Goal: Task Accomplishment & Management: Manage account settings

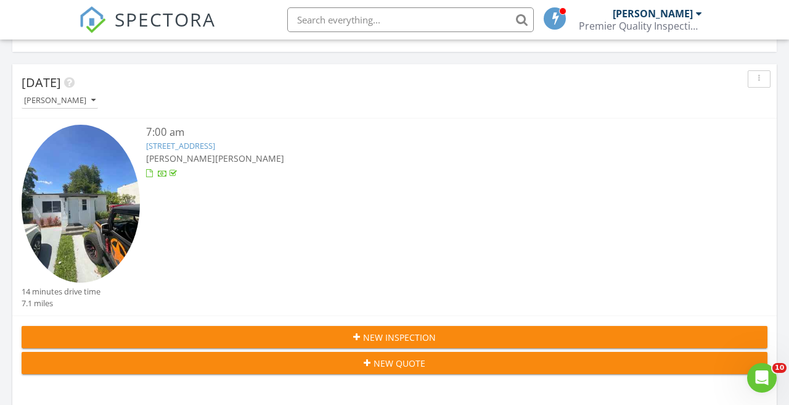
scroll to position [150, 0]
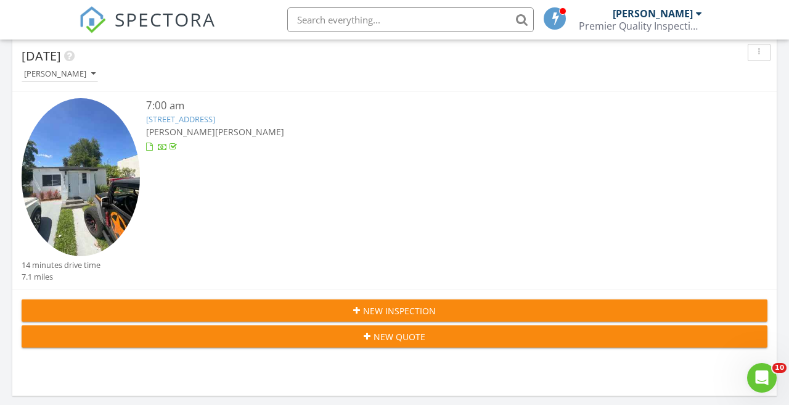
click at [454, 158] on div "7:00 am 2375 NW 58th St, Miami, FL 33142 Alejandro Gomez Fong Alfredo Perez Gar…" at bounding box center [426, 178] width 560 height 161
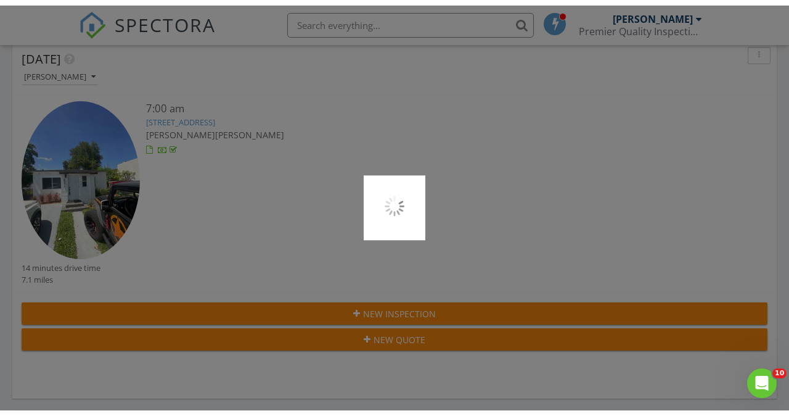
scroll to position [151, 0]
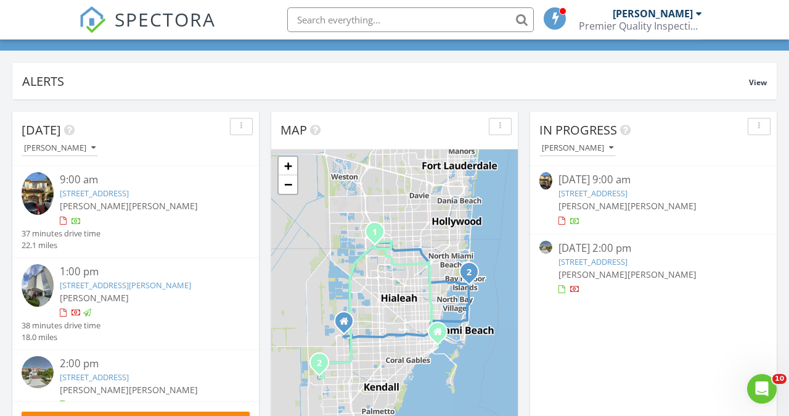
scroll to position [77, 0]
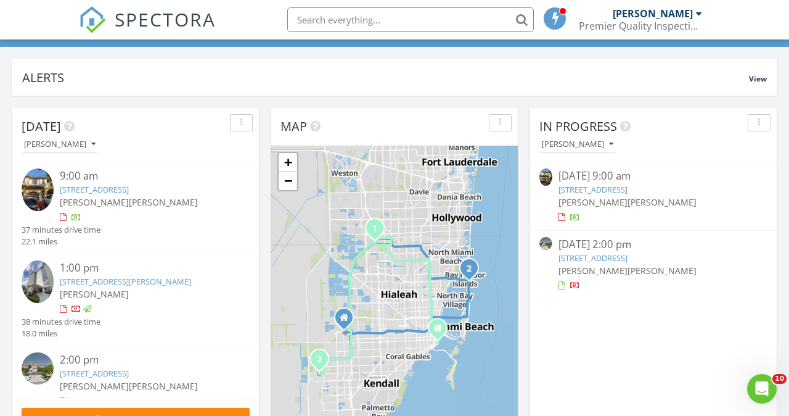
click at [129, 196] on span "[PERSON_NAME]" at bounding box center [94, 202] width 69 height 12
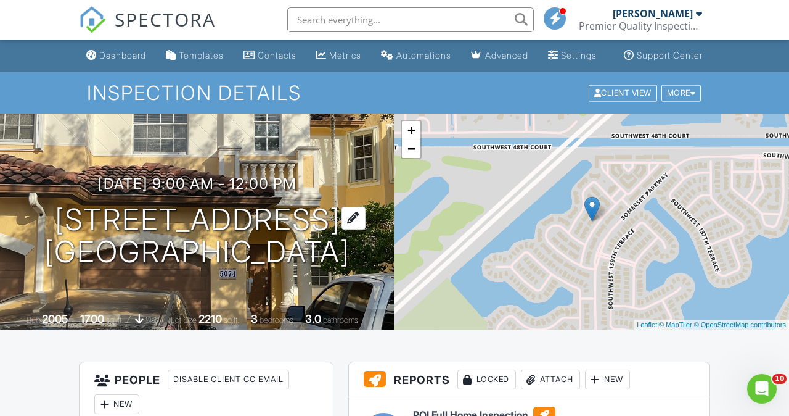
drag, startPoint x: 89, startPoint y: 198, endPoint x: 333, endPoint y: 262, distance: 252.4
click at [333, 262] on h1 "5074 SW 140th Terrace Miramar, FL 33027" at bounding box center [197, 236] width 306 height 65
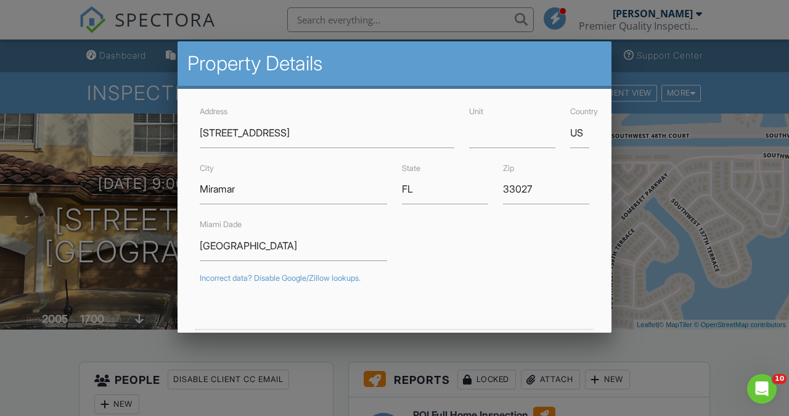
click at [76, 213] on div at bounding box center [394, 198] width 789 height 520
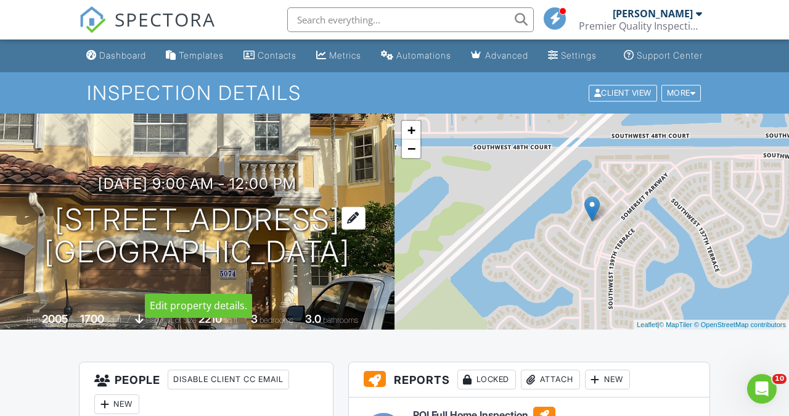
drag, startPoint x: 329, startPoint y: 268, endPoint x: 77, endPoint y: 204, distance: 260.4
click at [77, 204] on h1 "5074 SW 140th Terrace Miramar, FL 33027" at bounding box center [197, 236] width 306 height 65
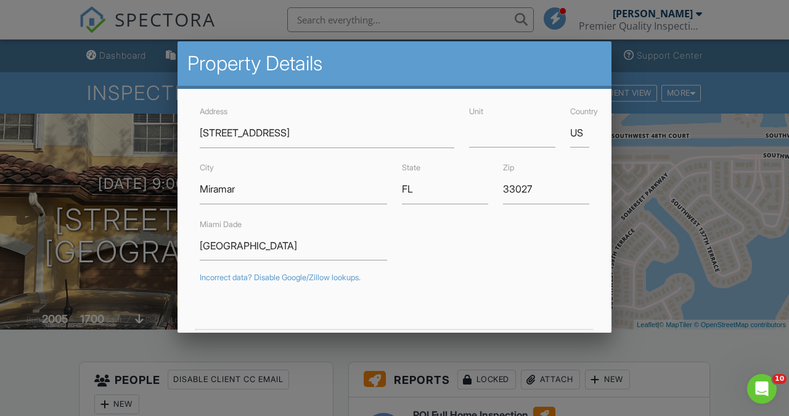
click at [76, 205] on div at bounding box center [394, 198] width 789 height 520
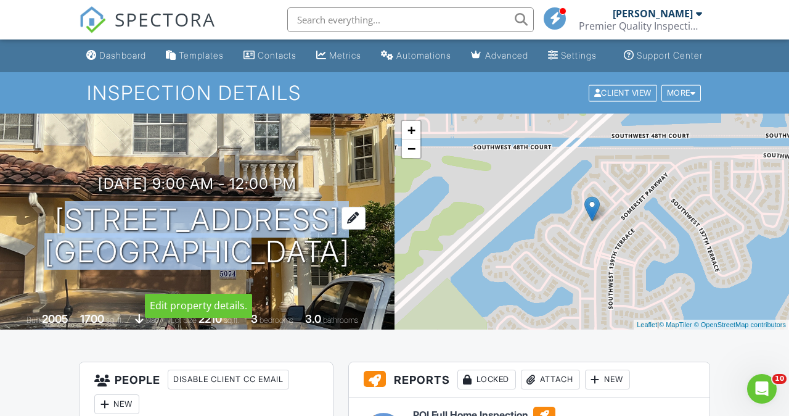
drag, startPoint x: 86, startPoint y: 204, endPoint x: 232, endPoint y: 274, distance: 162.5
click at [232, 269] on h1 "[STREET_ADDRESS] Miramar, FL 33027" at bounding box center [197, 236] width 306 height 65
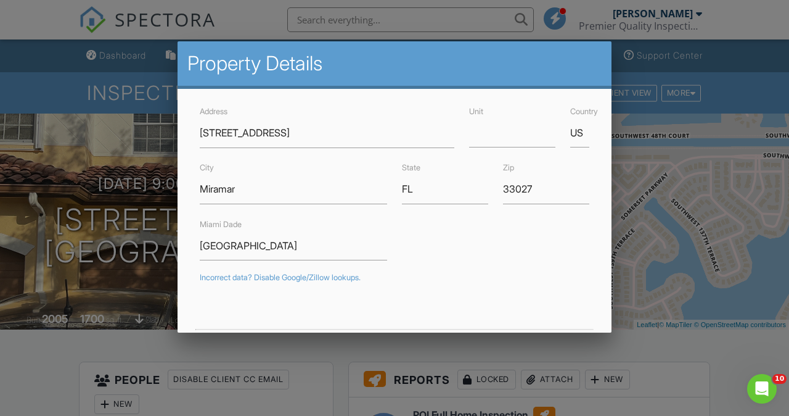
click at [33, 218] on div at bounding box center [394, 198] width 789 height 520
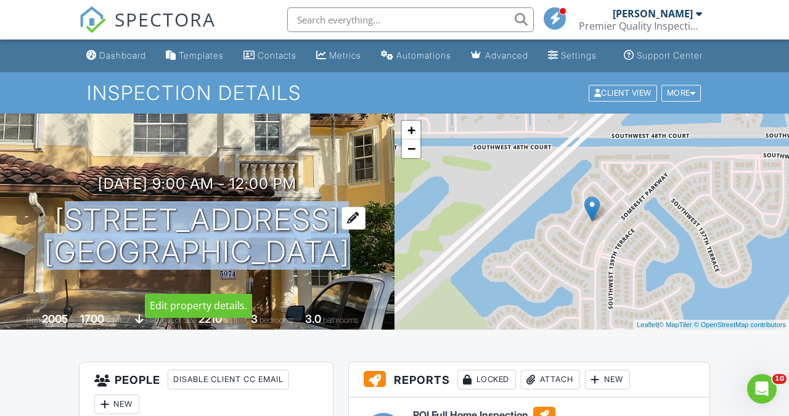
drag, startPoint x: 330, startPoint y: 276, endPoint x: 67, endPoint y: 213, distance: 270.6
click at [67, 213] on h1 "[STREET_ADDRESS] Miramar, FL 33027" at bounding box center [197, 236] width 306 height 65
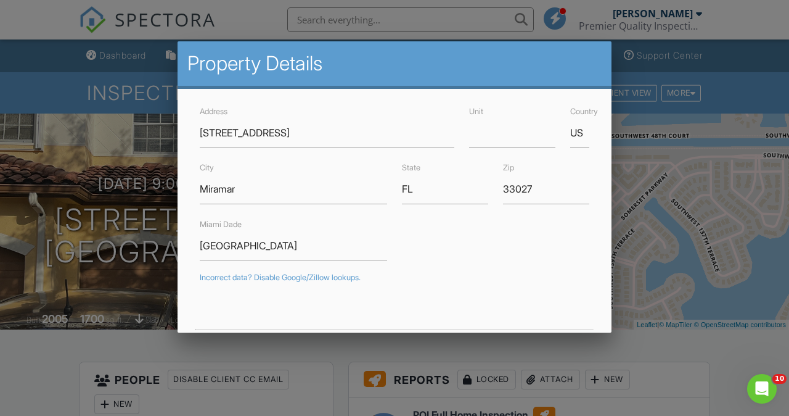
click at [51, 218] on div at bounding box center [394, 198] width 789 height 520
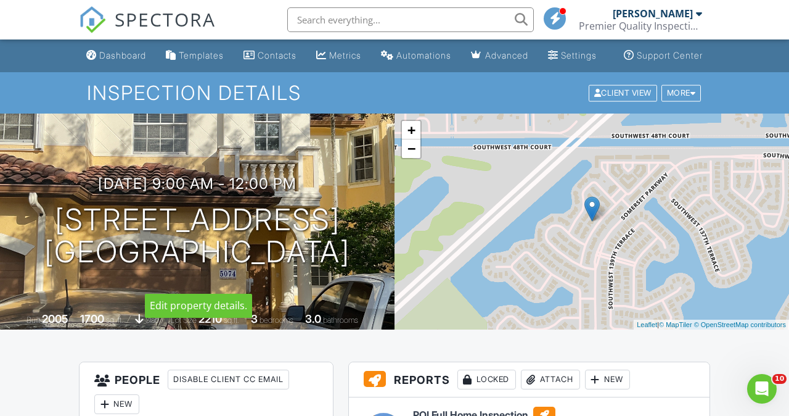
drag, startPoint x: 98, startPoint y: 212, endPoint x: 327, endPoint y: 269, distance: 235.9
click at [331, 269] on h1 "[STREET_ADDRESS] Miramar, FL 33027" at bounding box center [197, 236] width 306 height 65
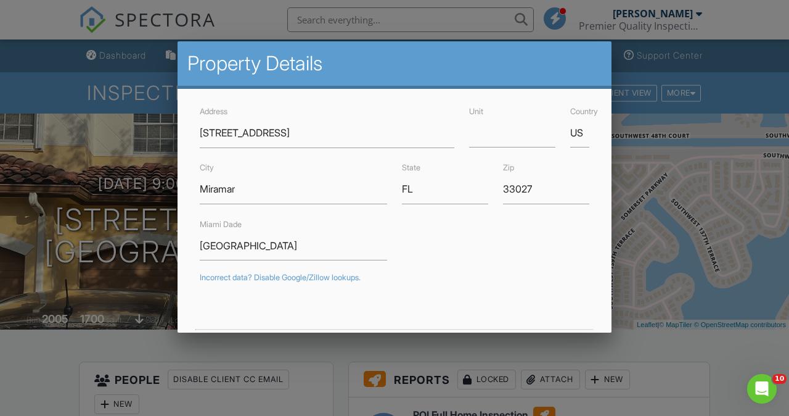
click at [68, 220] on div at bounding box center [394, 198] width 789 height 520
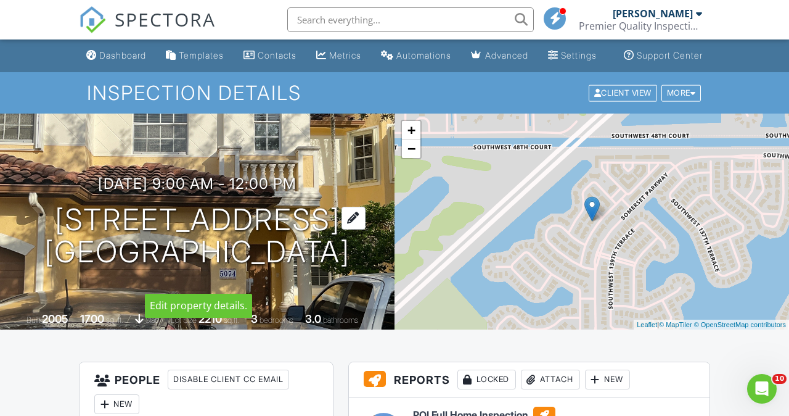
drag, startPoint x: 302, startPoint y: 270, endPoint x: 88, endPoint y: 208, distance: 222.6
click at [88, 208] on h1 "[STREET_ADDRESS] Miramar, FL 33027" at bounding box center [197, 236] width 306 height 65
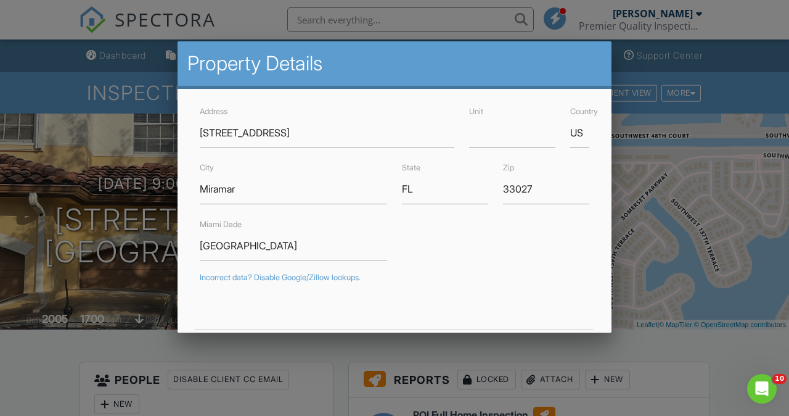
click at [55, 203] on div at bounding box center [394, 198] width 789 height 520
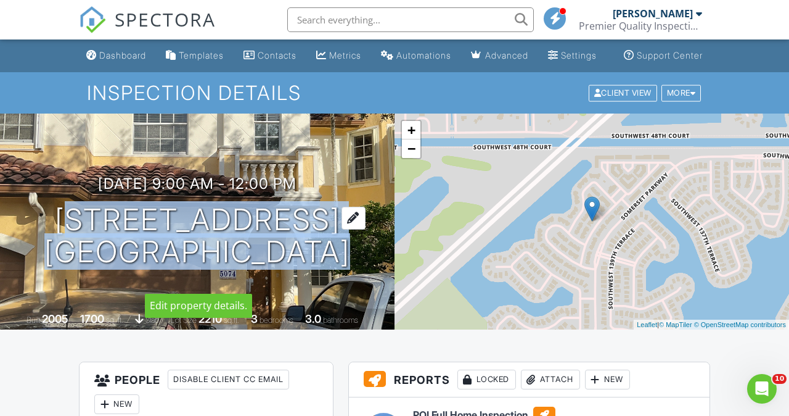
drag, startPoint x: 330, startPoint y: 272, endPoint x: 89, endPoint y: 200, distance: 251.0
click at [89, 204] on h1 "[STREET_ADDRESS] Miramar, FL 33027" at bounding box center [197, 236] width 306 height 65
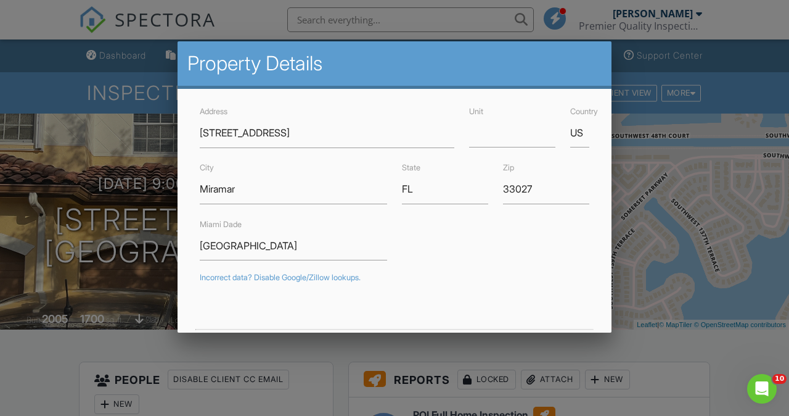
click at [56, 207] on div at bounding box center [394, 198] width 789 height 520
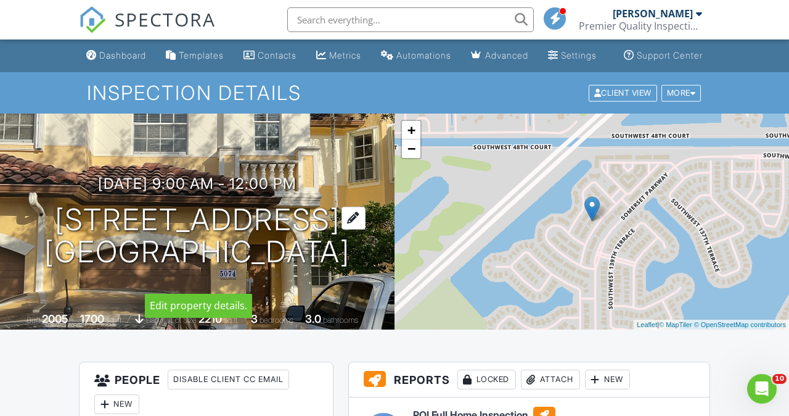
drag, startPoint x: 108, startPoint y: 214, endPoint x: 333, endPoint y: 272, distance: 232.5
click at [333, 269] on h1 "[STREET_ADDRESS] Miramar, FL 33027" at bounding box center [197, 236] width 306 height 65
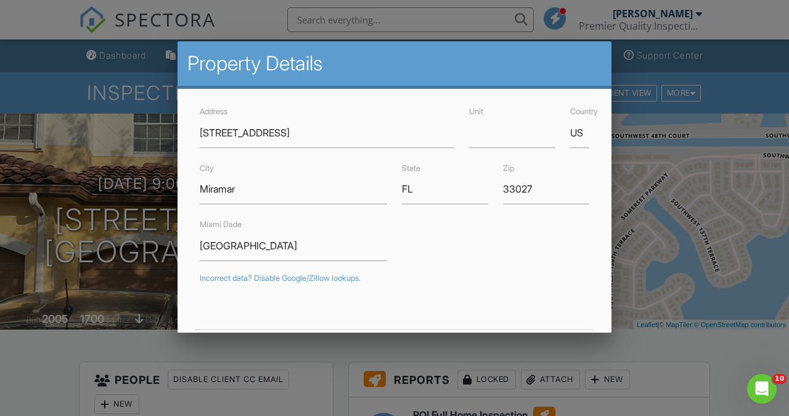
click at [55, 216] on div at bounding box center [394, 198] width 789 height 520
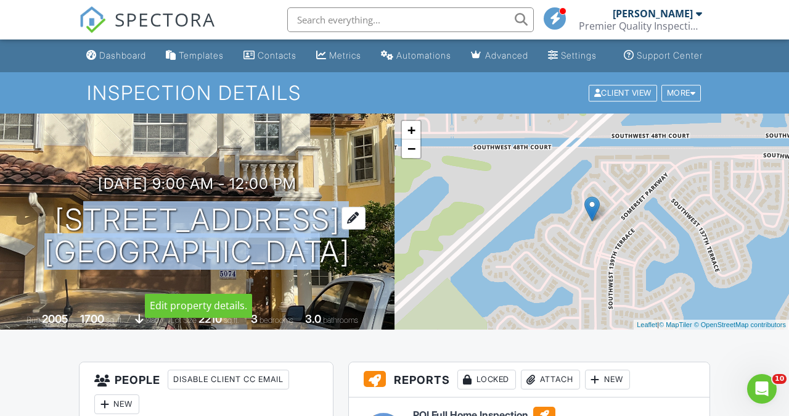
drag, startPoint x: 105, startPoint y: 198, endPoint x: 291, endPoint y: 274, distance: 201.1
click at [291, 269] on h1 "[STREET_ADDRESS] Miramar, FL 33027" at bounding box center [197, 236] width 306 height 65
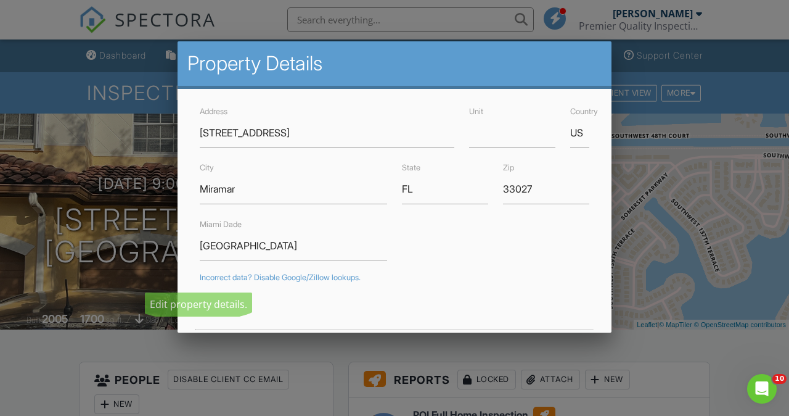
click at [346, 281] on div "Incorrect data? Disable Google/Zillow lookups." at bounding box center [395, 278] width 390 height 10
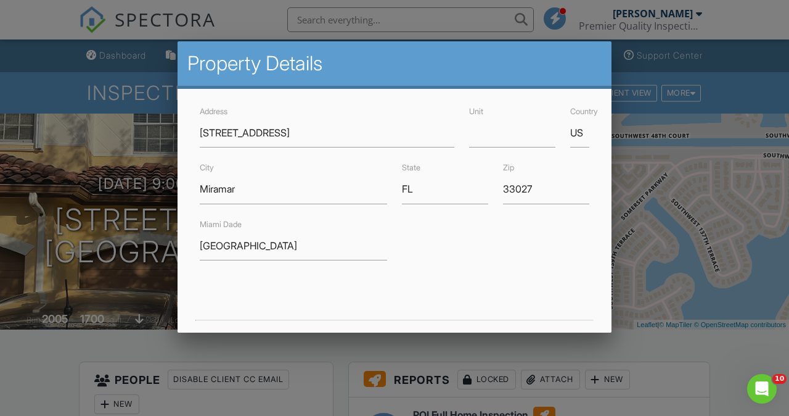
click at [94, 260] on div at bounding box center [394, 198] width 789 height 520
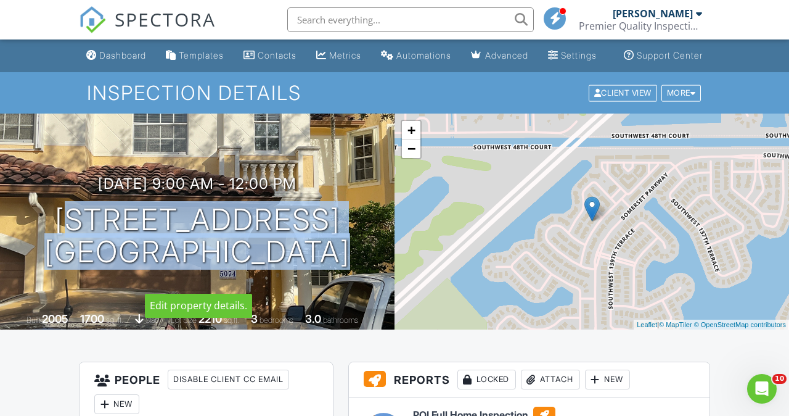
drag, startPoint x: 91, startPoint y: 204, endPoint x: 330, endPoint y: 270, distance: 247.5
click at [329, 269] on h1 "[STREET_ADDRESS] Miramar, FL 33027" at bounding box center [197, 236] width 306 height 65
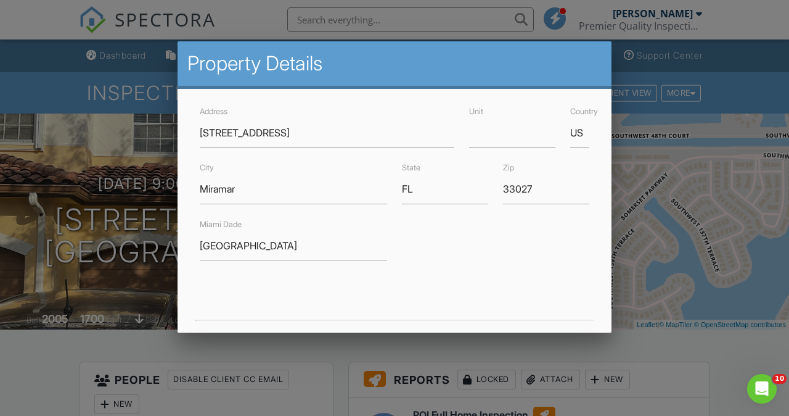
click at [37, 246] on div at bounding box center [394, 198] width 789 height 520
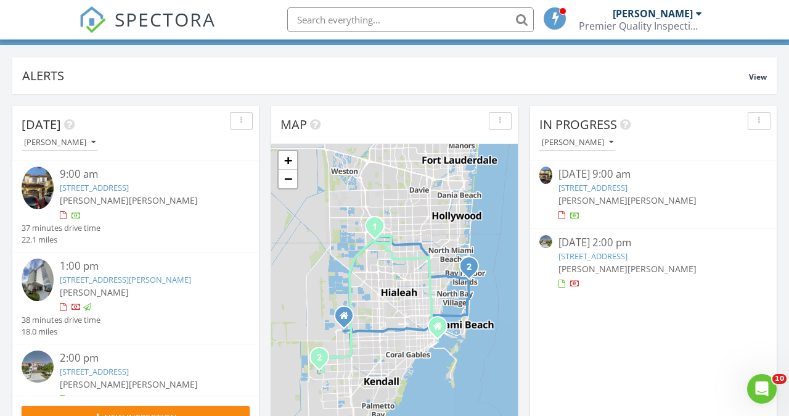
drag, startPoint x: 62, startPoint y: 186, endPoint x: 76, endPoint y: 187, distance: 14.2
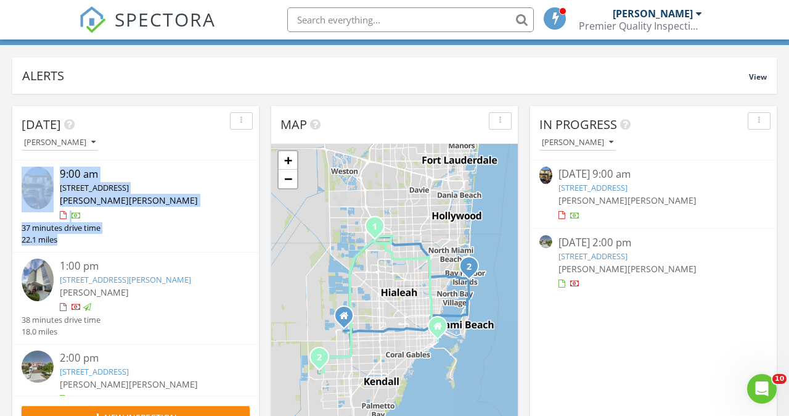
click at [154, 238] on div "9:00 am 5074 SW 140th Terrace, Miramar, FL 33027 Alfredo Perez Garcia Alejandro…" at bounding box center [136, 206] width 228 height 79
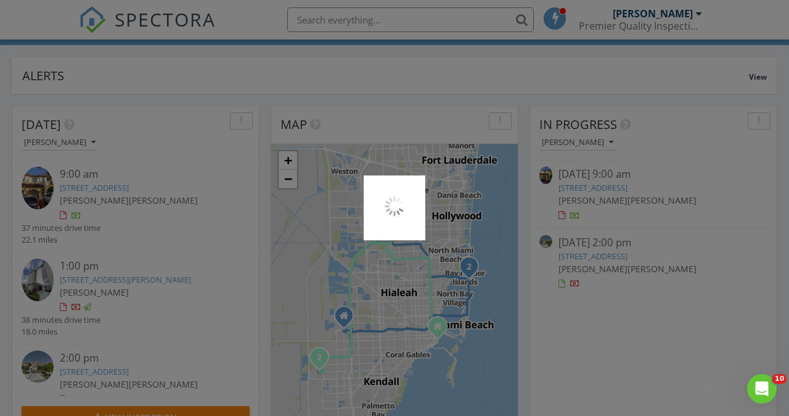
click at [210, 143] on div at bounding box center [394, 208] width 789 height 416
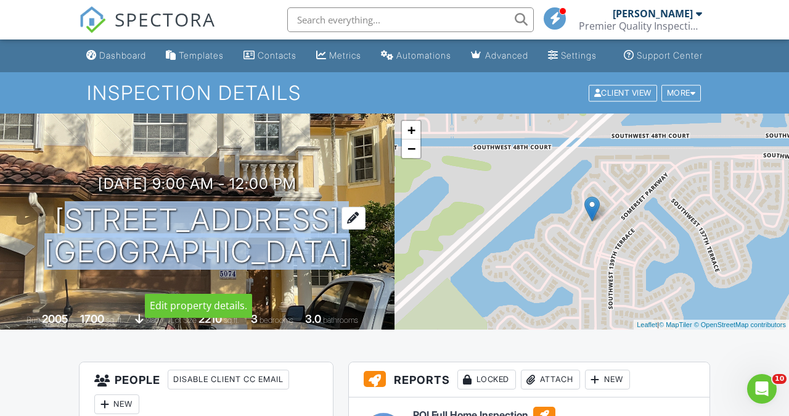
drag, startPoint x: 327, startPoint y: 272, endPoint x: 87, endPoint y: 191, distance: 253.2
click at [87, 204] on h1 "5074 SW 140th Terrace Miramar, FL 33027" at bounding box center [197, 236] width 306 height 65
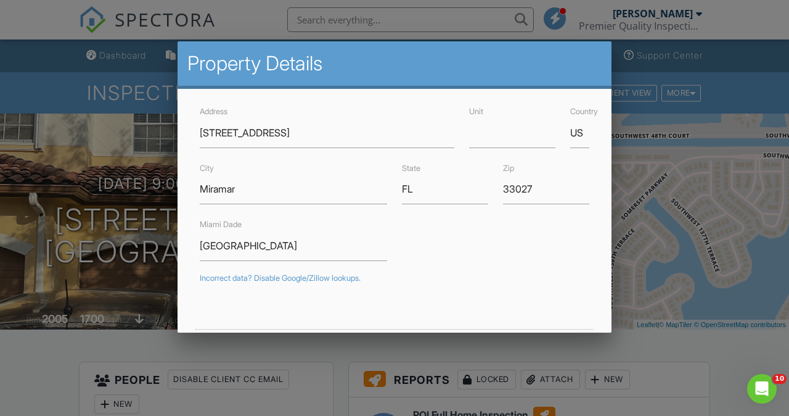
click at [319, 173] on div "City Miramar" at bounding box center [293, 182] width 202 height 44
click at [73, 154] on div at bounding box center [394, 198] width 789 height 520
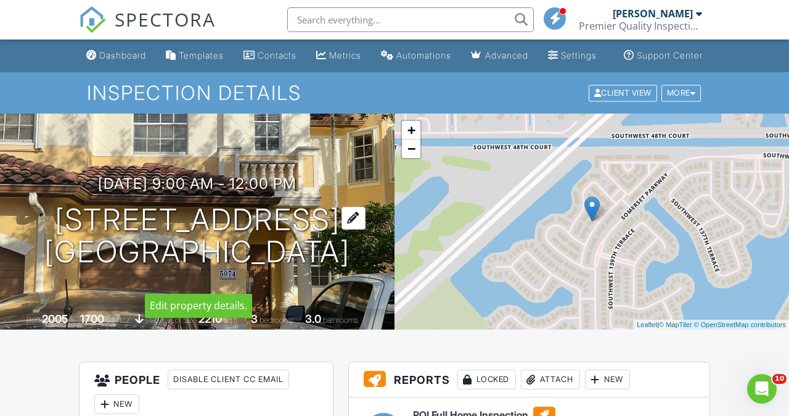
drag, startPoint x: 94, startPoint y: 203, endPoint x: 333, endPoint y: 279, distance: 251.0
click at [333, 269] on h1 "5074 SW 140th Terrace Miramar, FL 33027" at bounding box center [197, 236] width 306 height 65
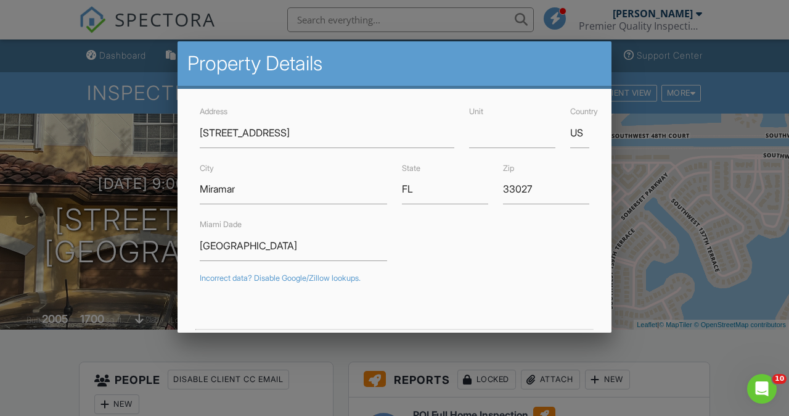
click at [142, 284] on div at bounding box center [394, 198] width 789 height 520
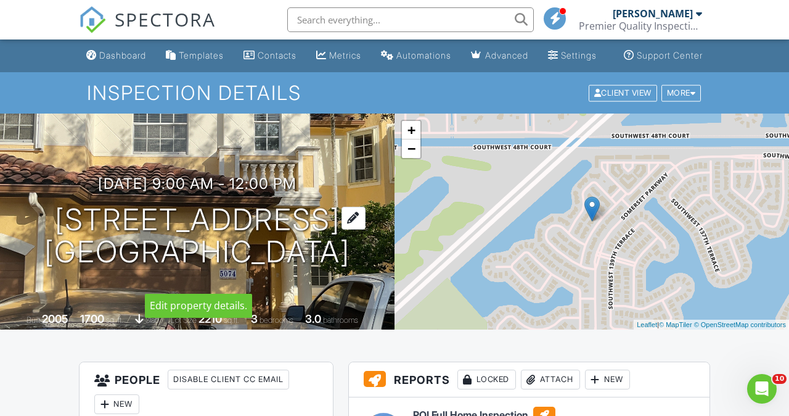
click at [150, 204] on h1 "5074 SW 140th Terrace Miramar, FL 33027" at bounding box center [197, 236] width 306 height 65
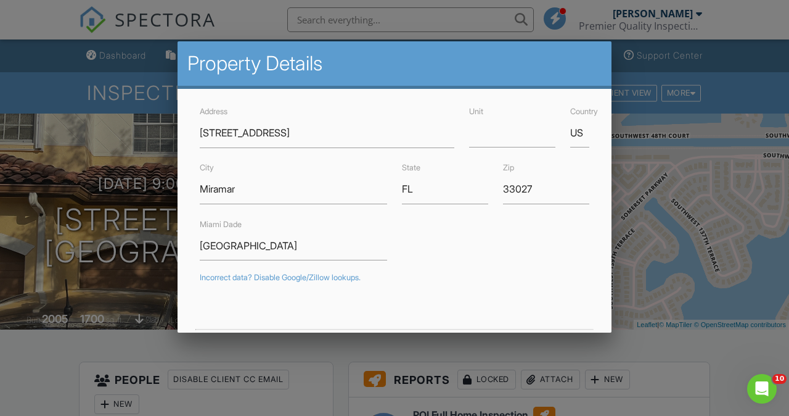
click at [93, 212] on div at bounding box center [394, 198] width 789 height 520
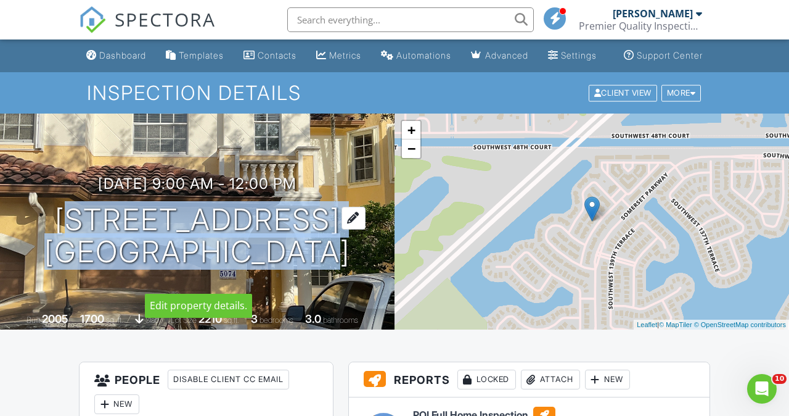
drag, startPoint x: 315, startPoint y: 268, endPoint x: 49, endPoint y: 189, distance: 276.7
click at [49, 204] on h1 "5074 SW 140th Terrace Miramar, FL 33027" at bounding box center [197, 236] width 306 height 65
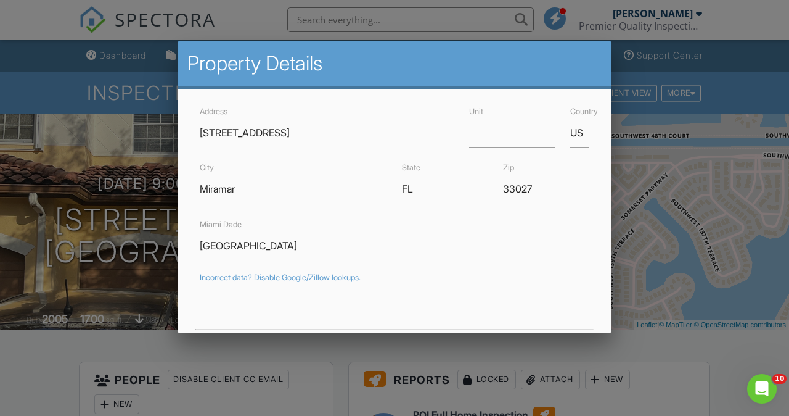
click at [75, 198] on div at bounding box center [394, 198] width 789 height 520
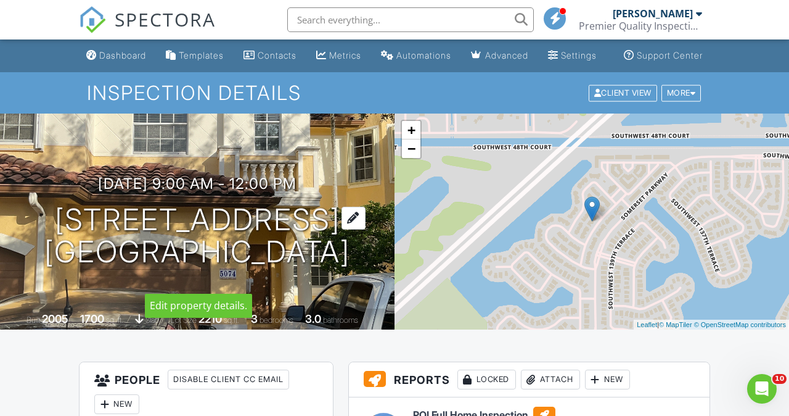
drag, startPoint x: 110, startPoint y: 205, endPoint x: 333, endPoint y: 273, distance: 232.8
click at [333, 269] on h1 "5074 SW 140th Terrace Miramar, FL 33027" at bounding box center [197, 236] width 306 height 65
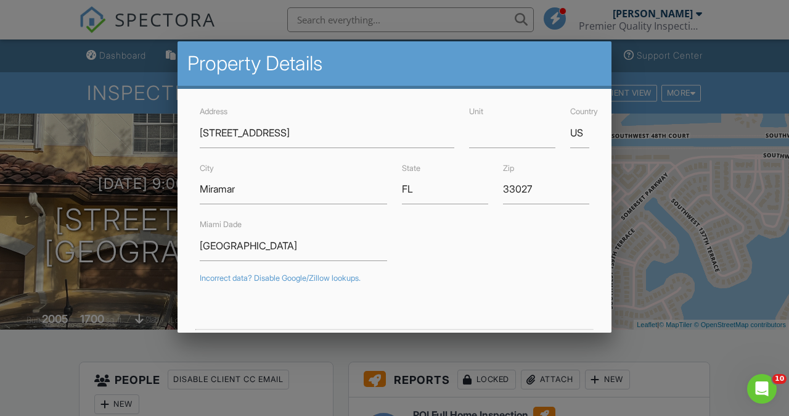
click at [82, 220] on div at bounding box center [394, 198] width 789 height 520
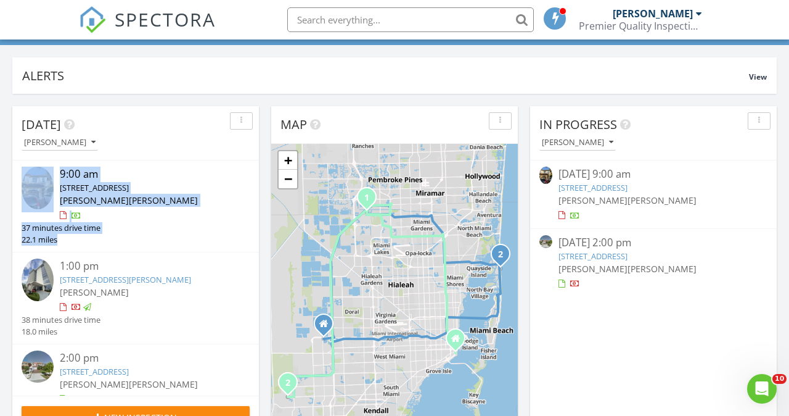
click at [163, 245] on div "9:00 am [STREET_ADDRESS] [PERSON_NAME] [PERSON_NAME] [PERSON_NAME] 37 minutes d…" at bounding box center [136, 206] width 228 height 79
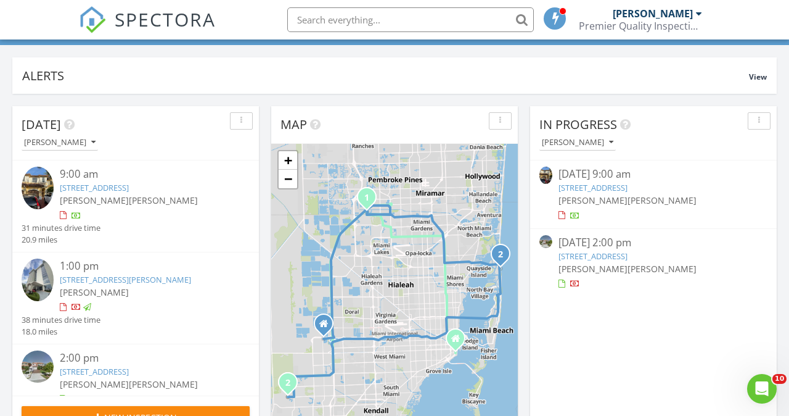
drag, startPoint x: 218, startPoint y: 187, endPoint x: 203, endPoint y: 186, distance: 15.5
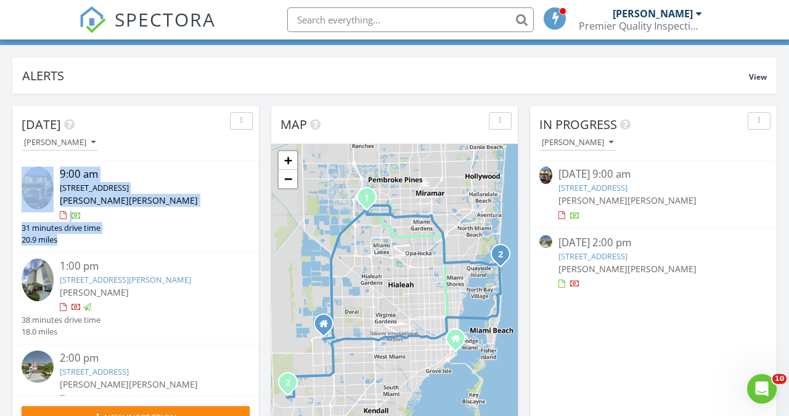
click at [191, 252] on div "9:00 am [STREET_ADDRESS] [PERSON_NAME] [PERSON_NAME] [PERSON_NAME] 31 minutes d…" at bounding box center [135, 206] width 247 height 92
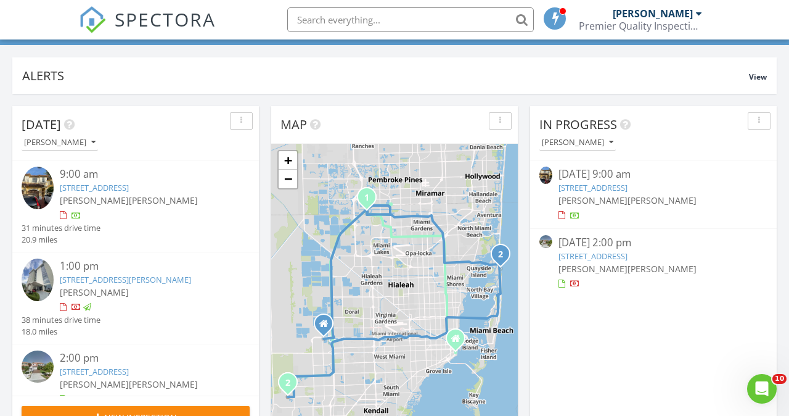
click at [129, 184] on link "[STREET_ADDRESS]" at bounding box center [94, 187] width 69 height 11
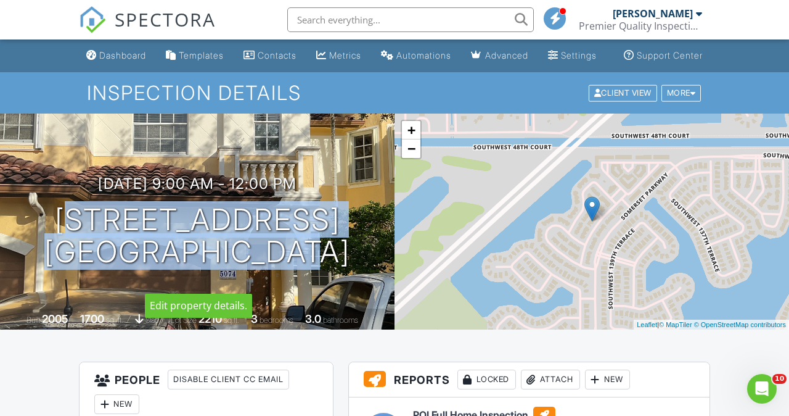
drag, startPoint x: 85, startPoint y: 192, endPoint x: 320, endPoint y: 259, distance: 244.2
click at [342, 269] on h1 "[STREET_ADDRESS] Miramar, FL 33027" at bounding box center [197, 236] width 306 height 65
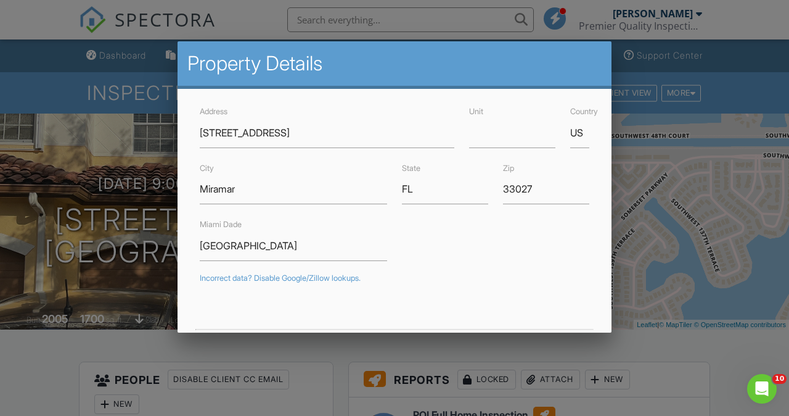
click at [104, 138] on div at bounding box center [394, 198] width 789 height 520
